Goal: Find contact information: Find contact information

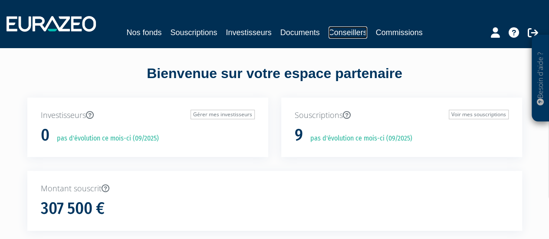
click at [345, 32] on link "Conseillers" at bounding box center [347, 32] width 39 height 12
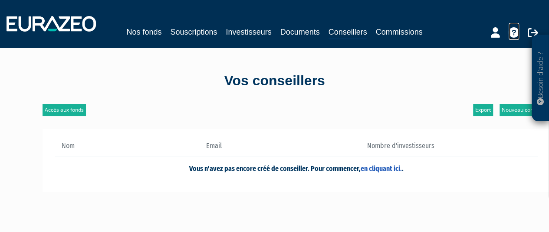
click at [511, 33] on icon at bounding box center [513, 32] width 10 height 10
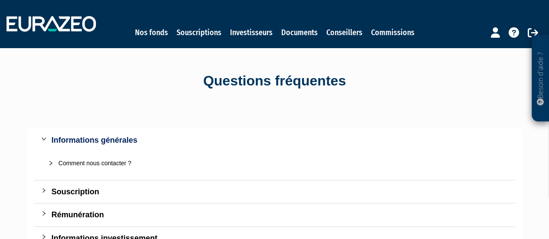
click at [94, 163] on div "Comment nous contacter ?" at bounding box center [280, 163] width 442 height 10
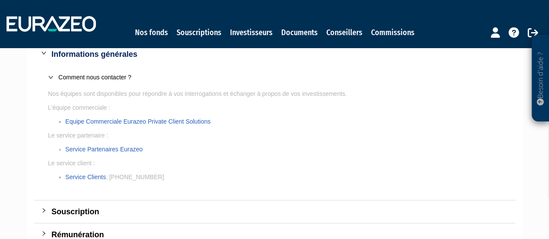
scroll to position [87, 0]
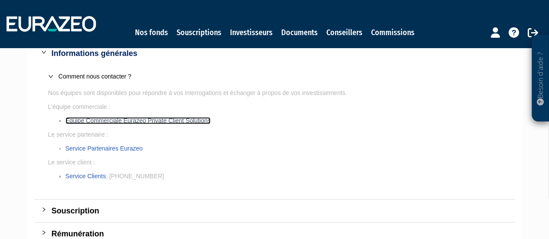
click at [134, 120] on link "Equipe Commerciale Eurazeo Private Client Solutions" at bounding box center [137, 120] width 145 height 7
